Goal: Check status: Check status

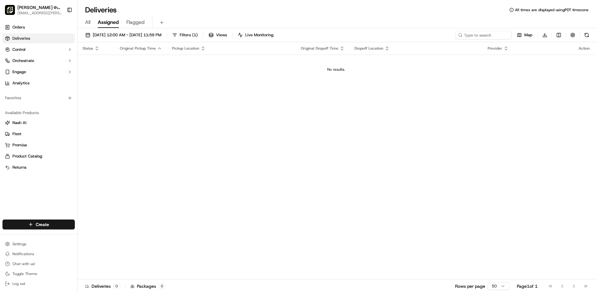
click at [86, 23] on span "All" at bounding box center [87, 22] width 5 height 7
click at [43, 31] on link "Orders" at bounding box center [38, 27] width 72 height 10
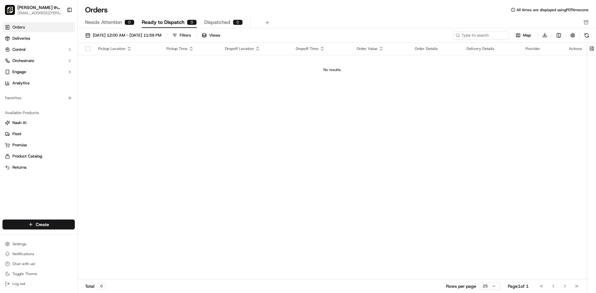
click at [92, 23] on span "Needs Attention" at bounding box center [103, 22] width 37 height 7
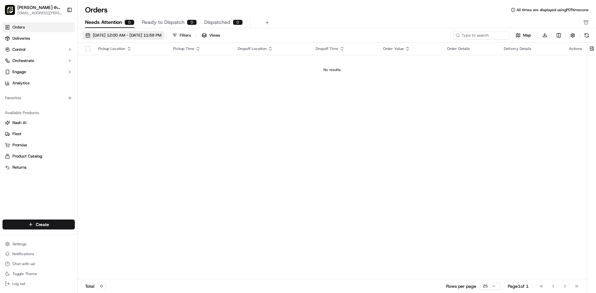
click at [140, 37] on span "[DATE] 12:00 AM - [DATE] 11:59 PM" at bounding box center [127, 36] width 69 height 6
